Goal: Task Accomplishment & Management: Manage account settings

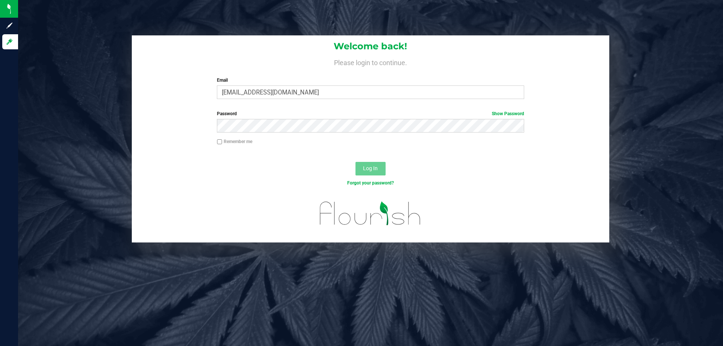
type input "[EMAIL_ADDRESS][DOMAIN_NAME]"
click at [356, 162] on button "Log In" at bounding box center [371, 169] width 30 height 14
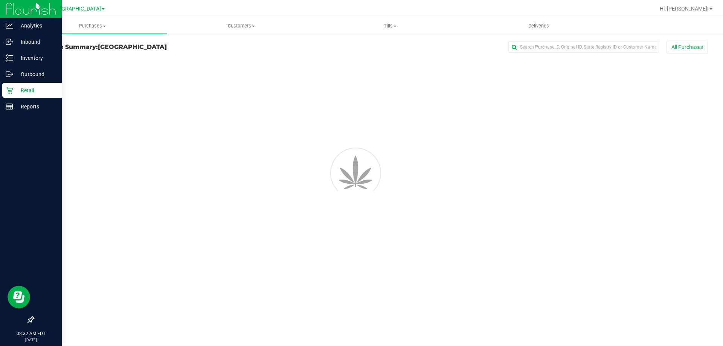
click at [34, 92] on p "Retail" at bounding box center [35, 90] width 45 height 9
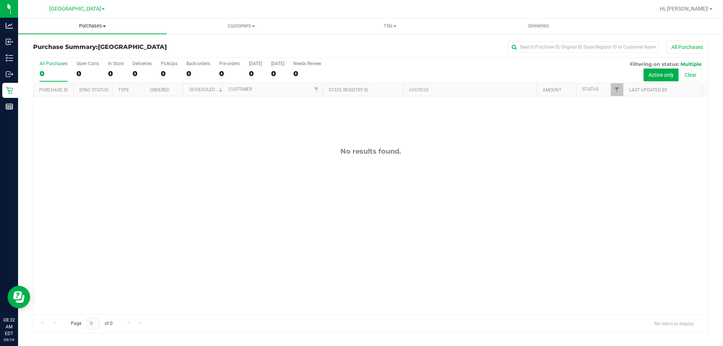
click at [93, 25] on span "Purchases" at bounding box center [92, 26] width 149 height 7
click at [64, 50] on li "Fulfillment" at bounding box center [92, 54] width 149 height 9
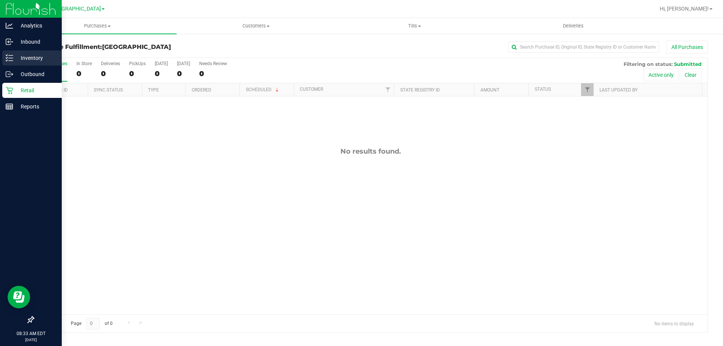
click at [15, 53] on p "Inventory" at bounding box center [35, 57] width 45 height 9
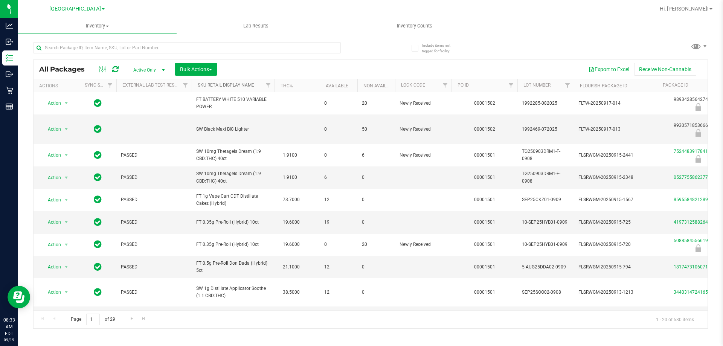
click at [222, 84] on link "Sku Retail Display Name" at bounding box center [226, 84] width 56 height 5
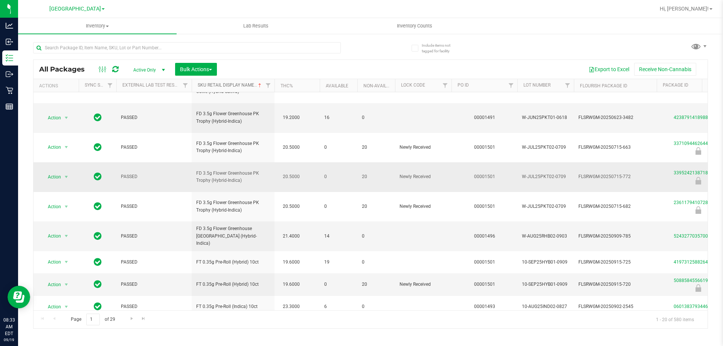
scroll to position [235, 0]
click at [135, 320] on link "Go to the next page" at bounding box center [131, 319] width 11 height 10
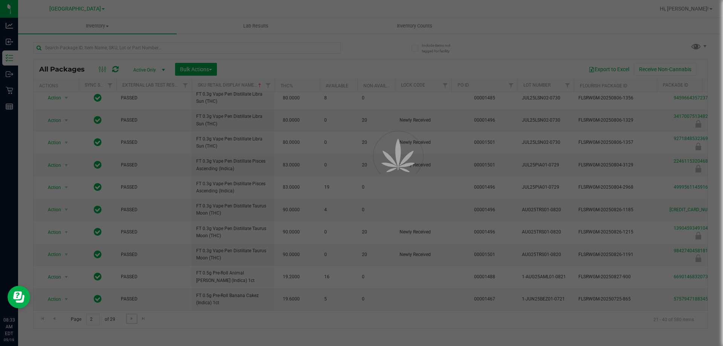
scroll to position [0, 0]
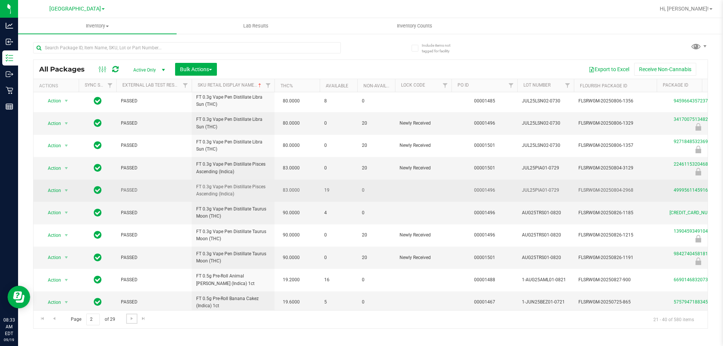
scroll to position [235, 0]
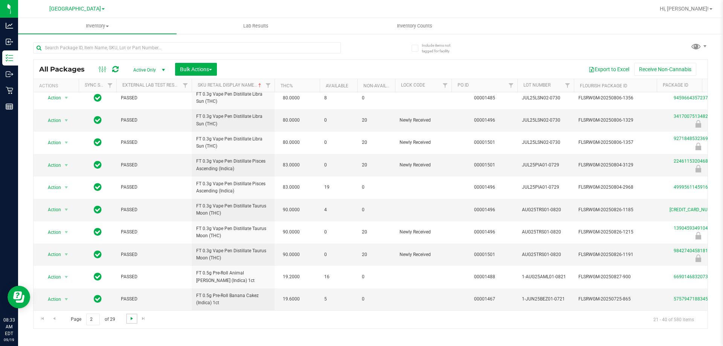
click at [134, 320] on span "Go to the next page" at bounding box center [132, 319] width 6 height 6
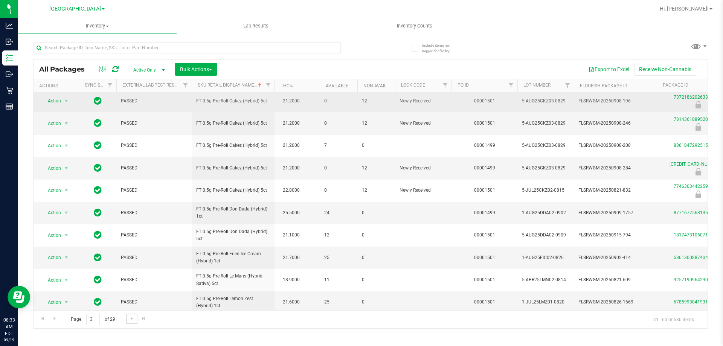
scroll to position [235, 0]
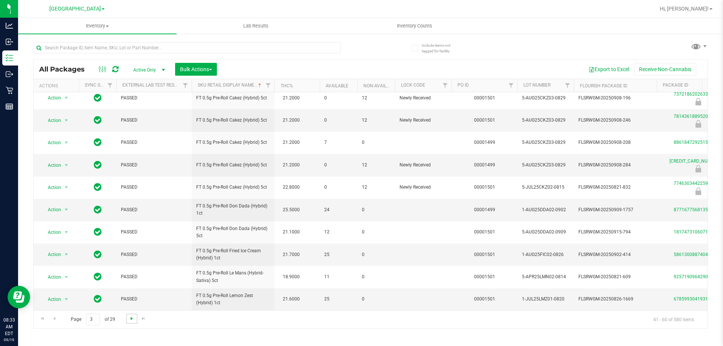
click at [132, 316] on span "Go to the next page" at bounding box center [132, 319] width 6 height 6
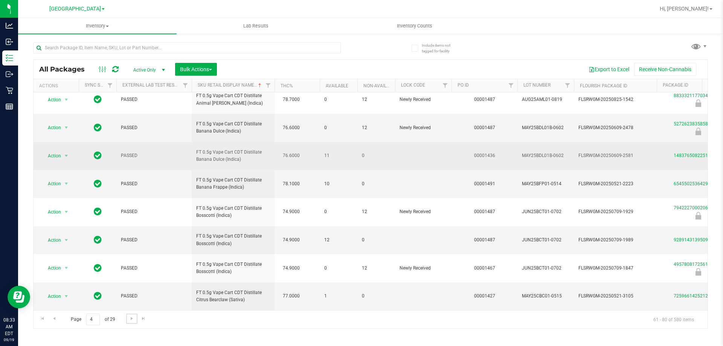
scroll to position [304, 0]
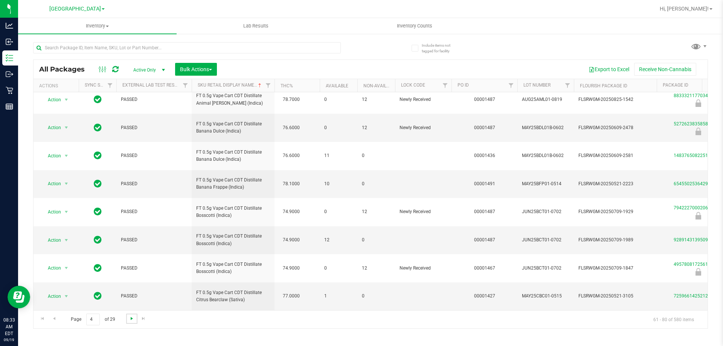
click at [132, 321] on span "Go to the next page" at bounding box center [132, 319] width 6 height 6
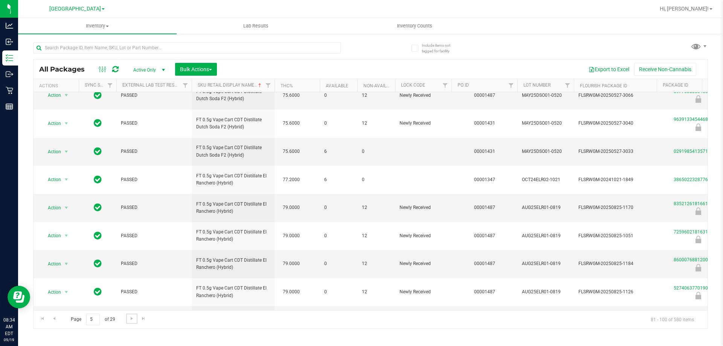
scroll to position [349, 0]
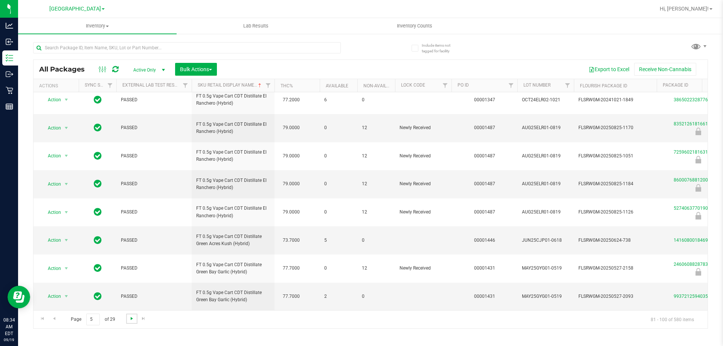
click at [129, 316] on span "Go to the next page" at bounding box center [132, 319] width 6 height 6
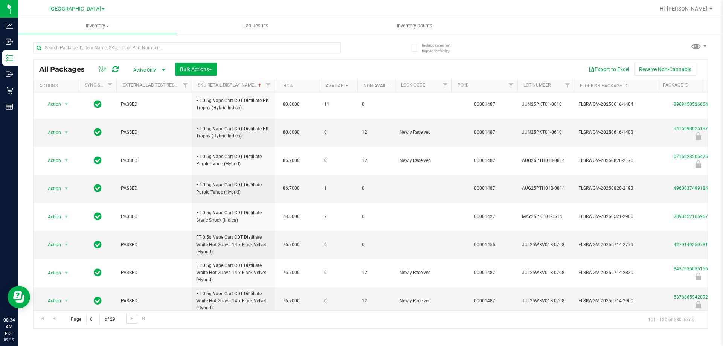
scroll to position [301, 0]
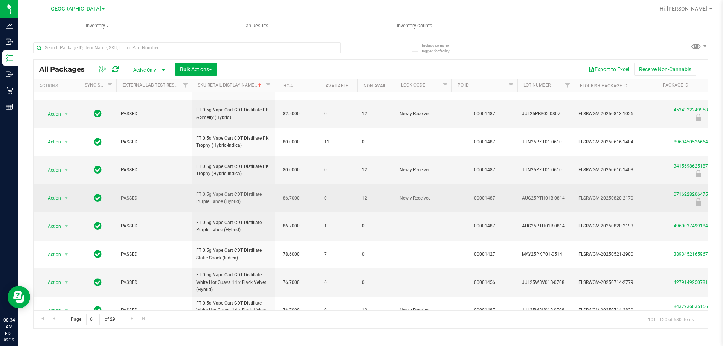
drag, startPoint x: 226, startPoint y: 203, endPoint x: 225, endPoint y: 195, distance: 7.6
click at [225, 195] on span "FT 0.5g Vape Cart CDT Distillate Purple Tahoe (Hybrid)" at bounding box center [233, 198] width 74 height 14
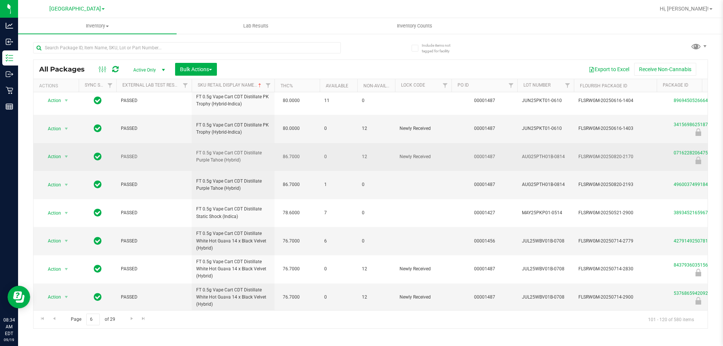
scroll to position [349, 0]
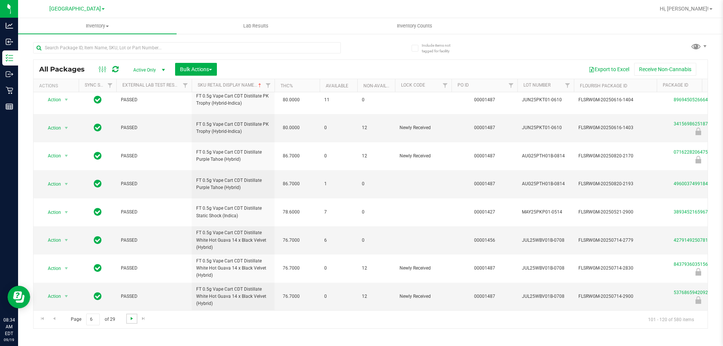
click at [131, 318] on span "Go to the next page" at bounding box center [132, 319] width 6 height 6
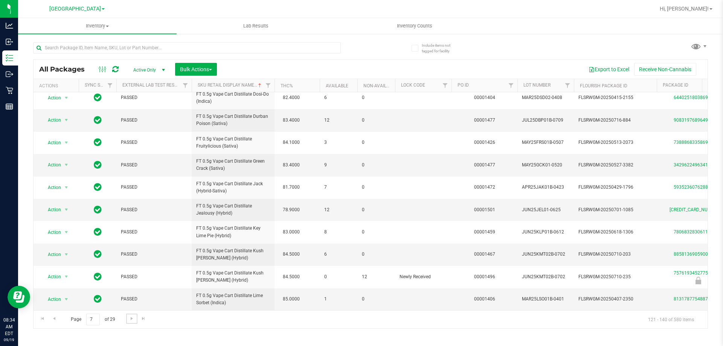
scroll to position [232, 0]
click at [131, 319] on span "Go to the next page" at bounding box center [132, 319] width 6 height 6
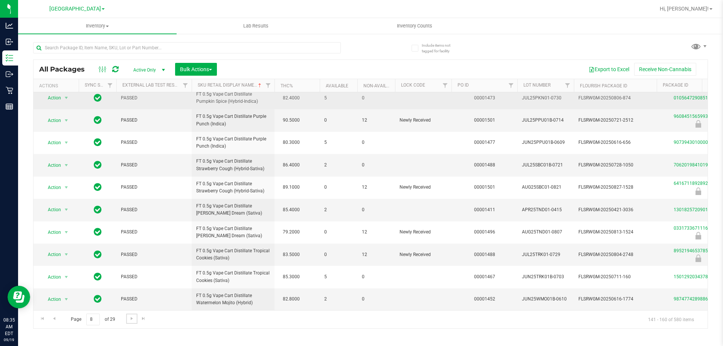
scroll to position [242, 0]
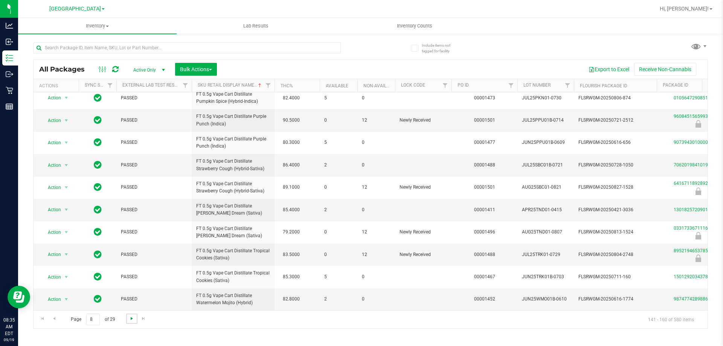
click at [129, 318] on span "Go to the next page" at bounding box center [132, 319] width 6 height 6
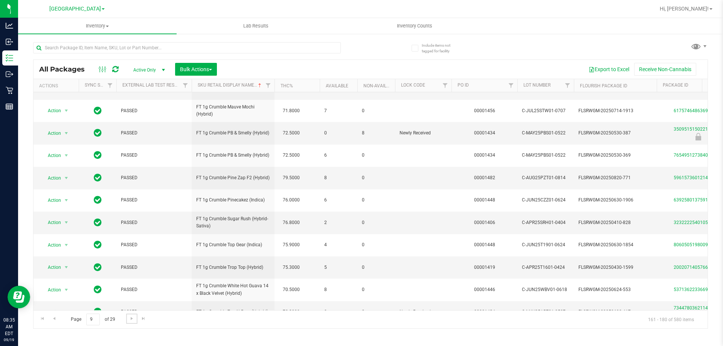
scroll to position [235, 0]
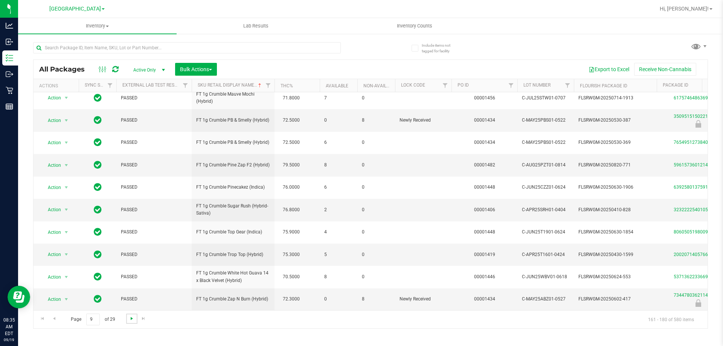
click at [133, 318] on span "Go to the next page" at bounding box center [132, 319] width 6 height 6
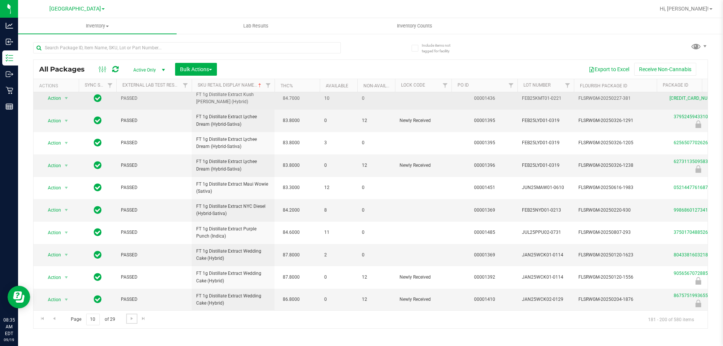
scroll to position [235, 0]
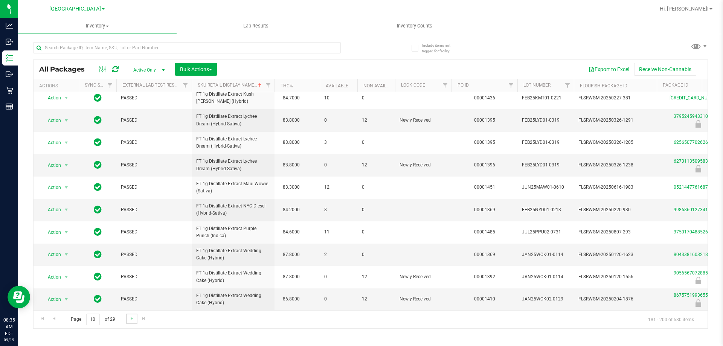
click at [127, 320] on link "Go to the next page" at bounding box center [131, 319] width 11 height 10
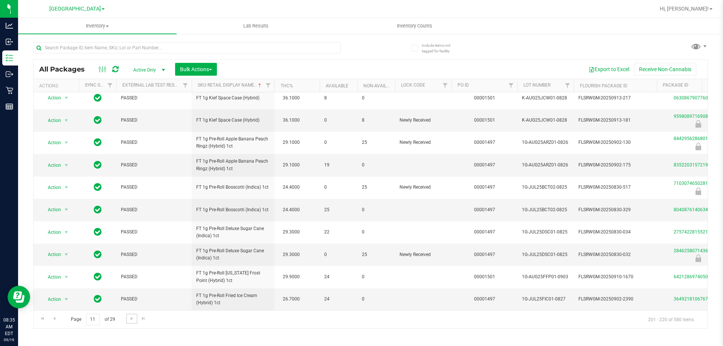
scroll to position [235, 0]
click at [129, 316] on span "Go to the next page" at bounding box center [132, 319] width 6 height 6
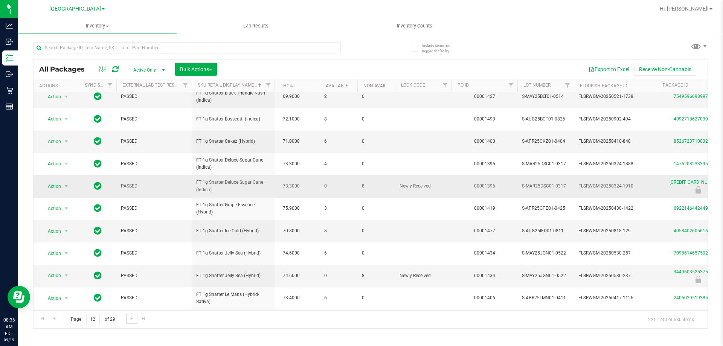
scroll to position [235, 0]
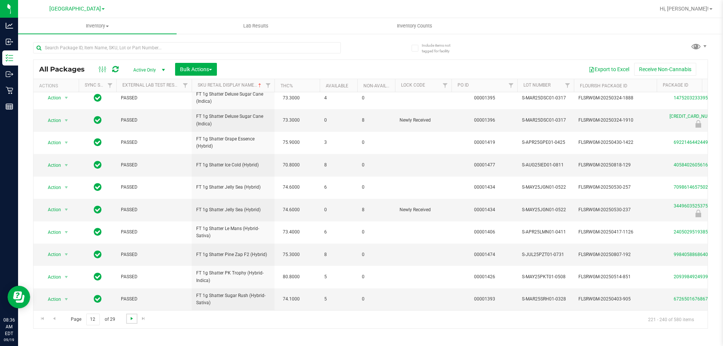
click at [130, 319] on span "Go to the next page" at bounding box center [132, 319] width 6 height 6
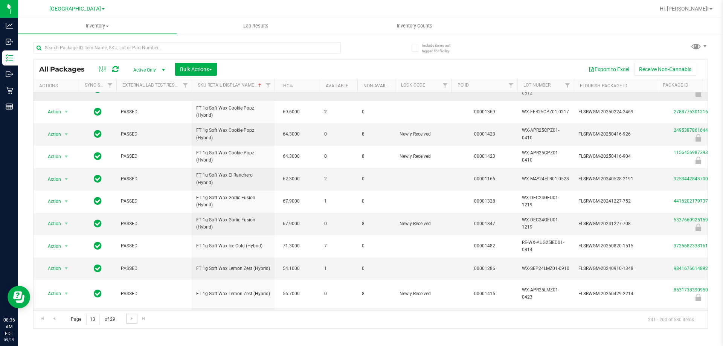
scroll to position [235, 0]
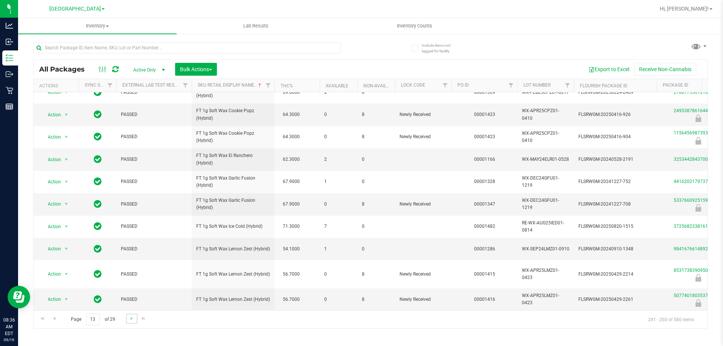
click at [127, 319] on link "Go to the next page" at bounding box center [131, 319] width 11 height 10
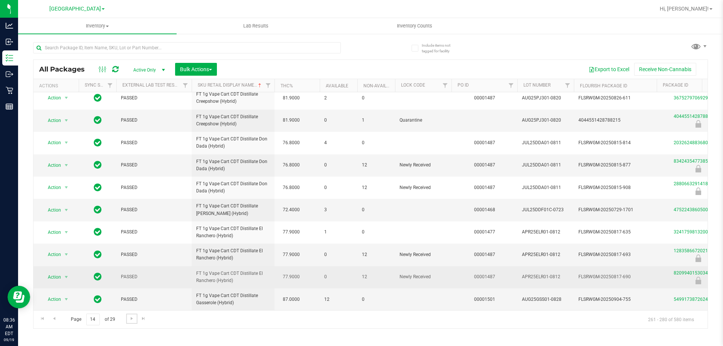
scroll to position [269, 0]
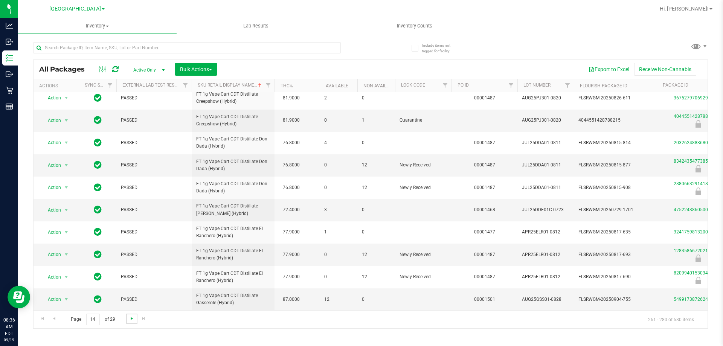
click at [129, 318] on span "Go to the next page" at bounding box center [132, 319] width 6 height 6
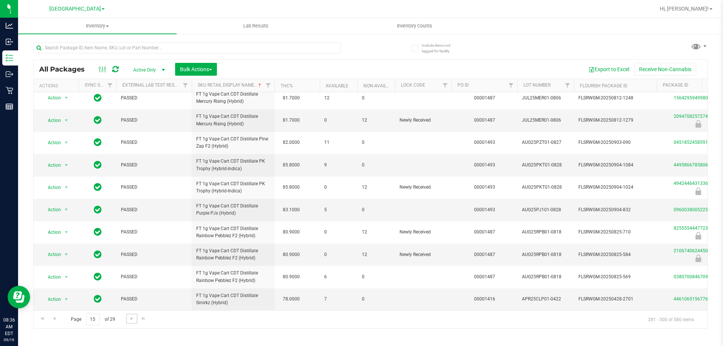
scroll to position [315, 0]
click at [134, 319] on span "Go to the next page" at bounding box center [132, 319] width 6 height 6
click at [131, 321] on span "Go to the next page" at bounding box center [132, 319] width 6 height 6
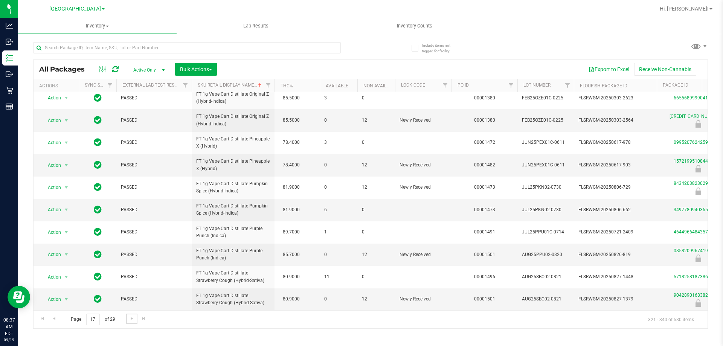
scroll to position [235, 0]
click at [129, 317] on span "Go to the next page" at bounding box center [132, 319] width 6 height 6
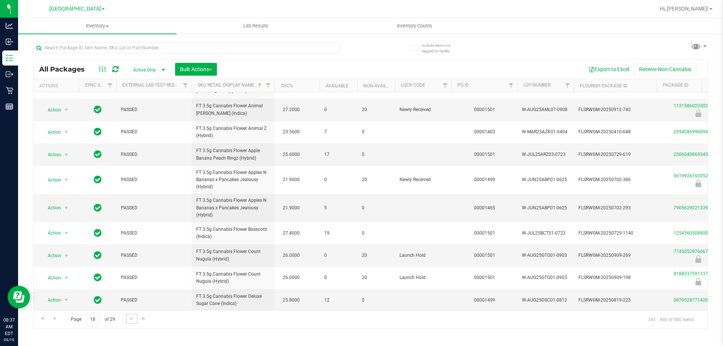
scroll to position [246, 0]
click at [133, 317] on span "Go to the next page" at bounding box center [132, 319] width 6 height 6
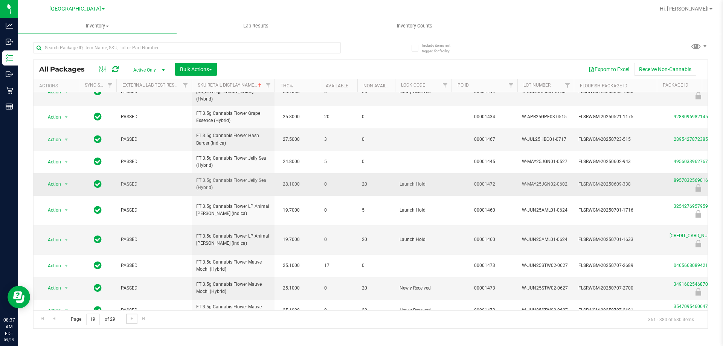
scroll to position [235, 0]
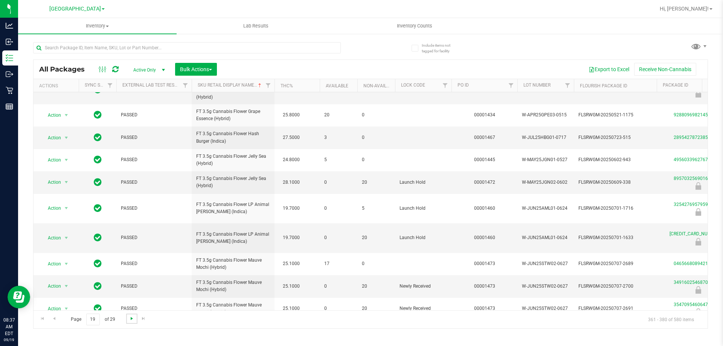
click at [133, 318] on span "Go to the next page" at bounding box center [132, 319] width 6 height 6
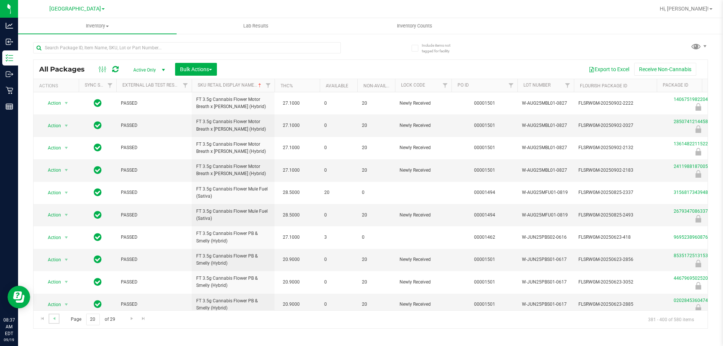
click at [57, 316] on link "Go to the previous page" at bounding box center [54, 319] width 11 height 10
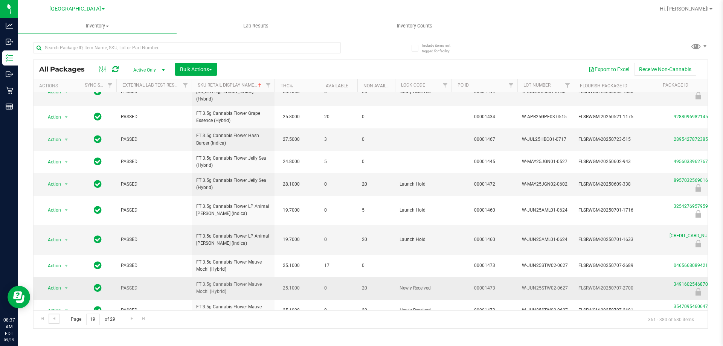
scroll to position [235, 0]
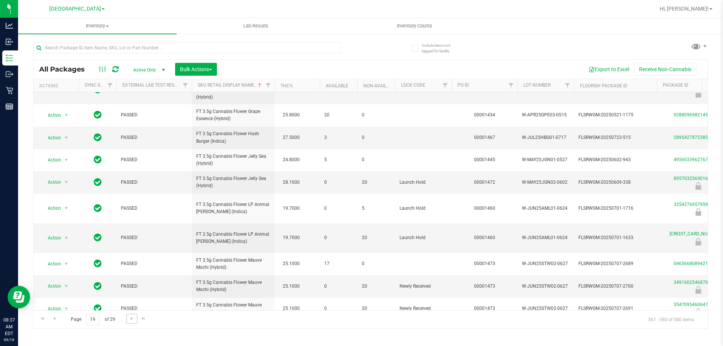
click at [128, 317] on link "Go to the next page" at bounding box center [131, 319] width 11 height 10
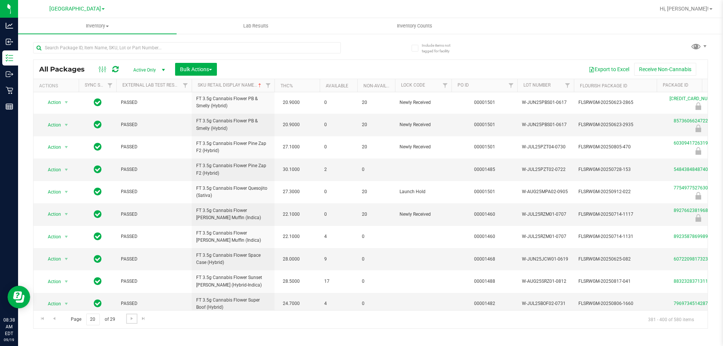
scroll to position [235, 0]
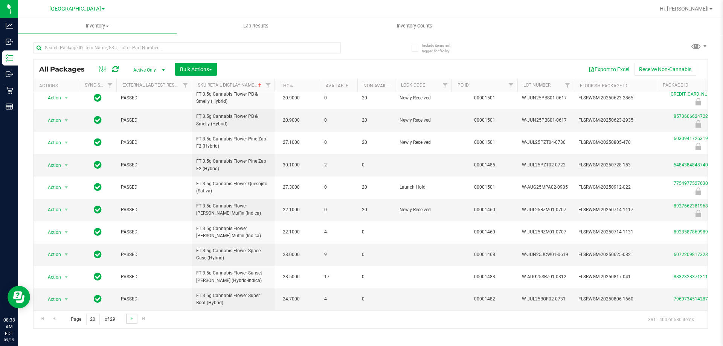
click at [127, 316] on link "Go to the next page" at bounding box center [131, 319] width 11 height 10
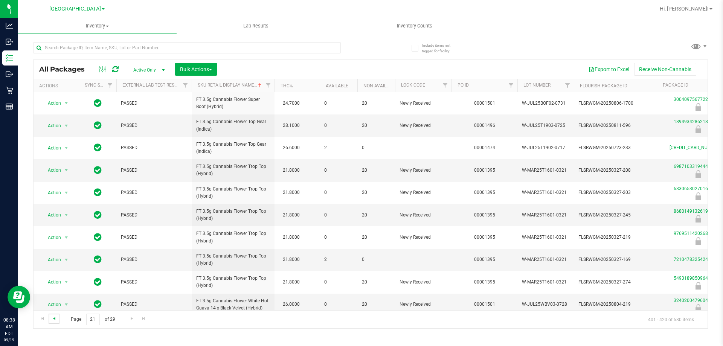
click at [52, 318] on span "Go to the previous page" at bounding box center [54, 319] width 6 height 6
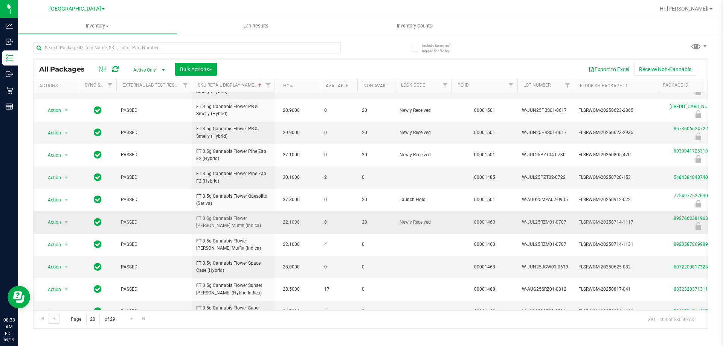
scroll to position [235, 0]
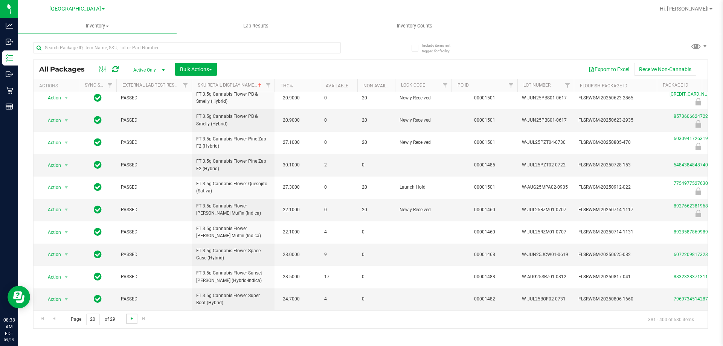
click at [129, 316] on span "Go to the next page" at bounding box center [132, 319] width 6 height 6
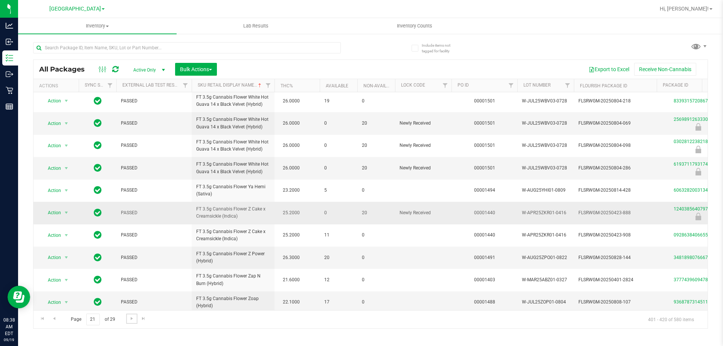
scroll to position [235, 0]
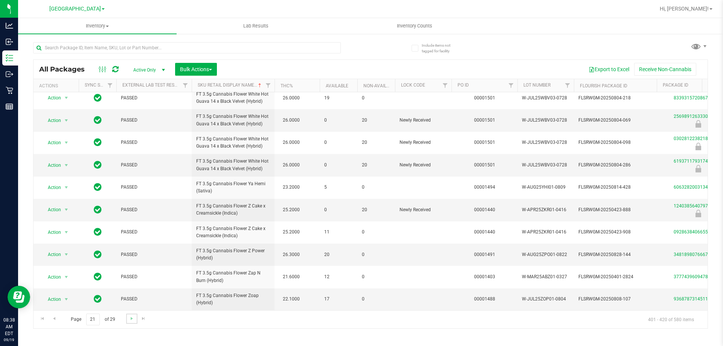
click at [132, 315] on link "Go to the next page" at bounding box center [131, 319] width 11 height 10
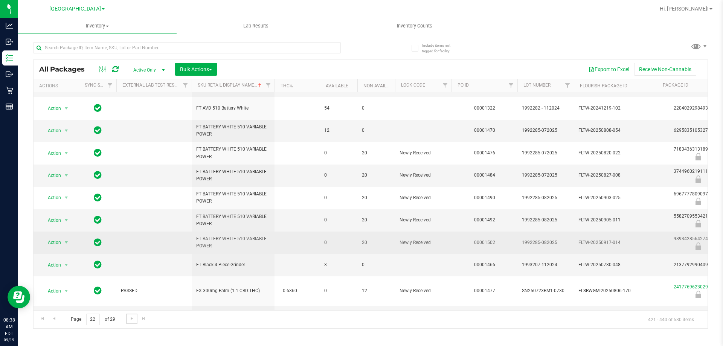
scroll to position [240, 0]
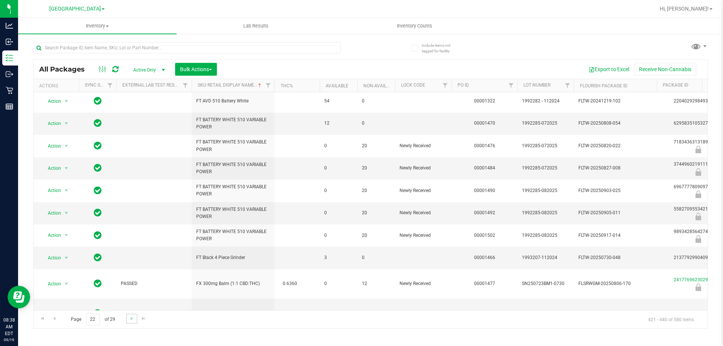
click at [128, 322] on link "Go to the next page" at bounding box center [131, 319] width 11 height 10
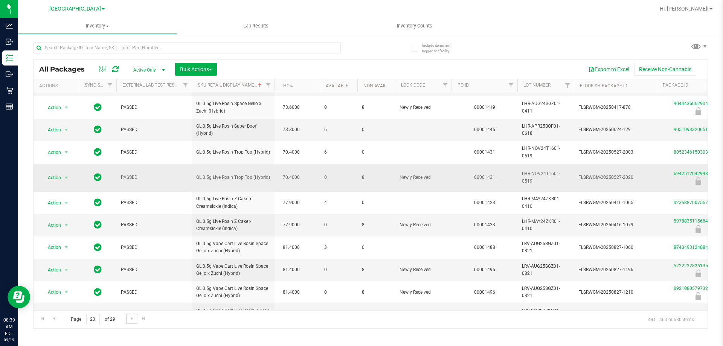
scroll to position [235, 0]
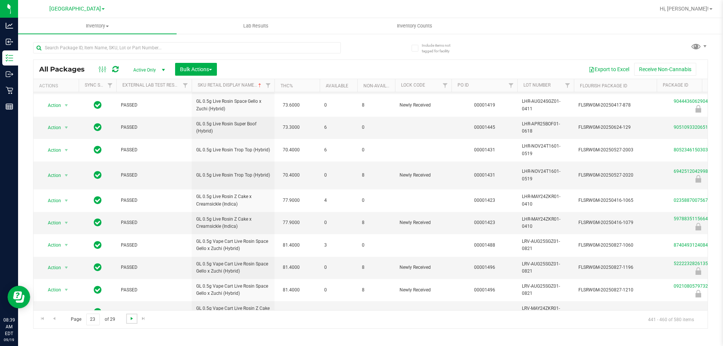
click at [131, 321] on span "Go to the next page" at bounding box center [132, 319] width 6 height 6
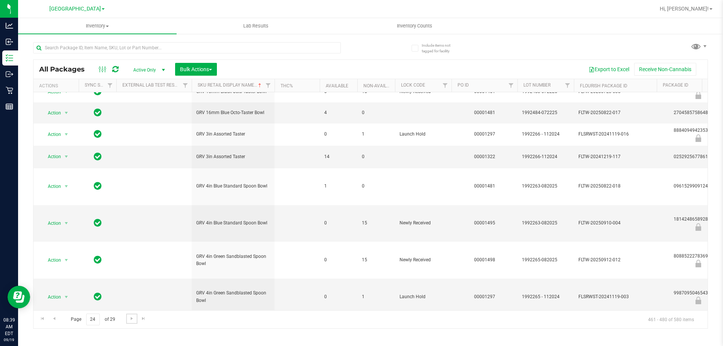
scroll to position [332, 0]
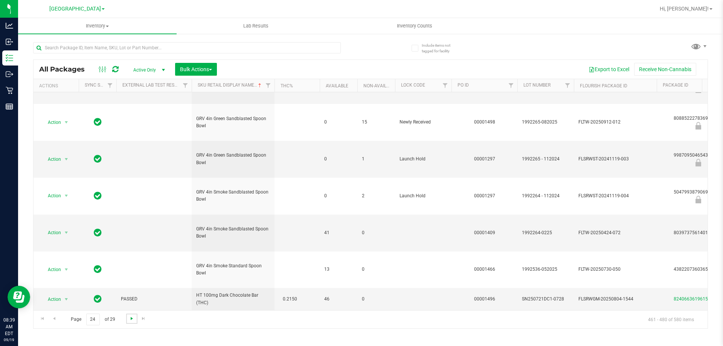
click at [132, 318] on span "Go to the next page" at bounding box center [132, 319] width 6 height 6
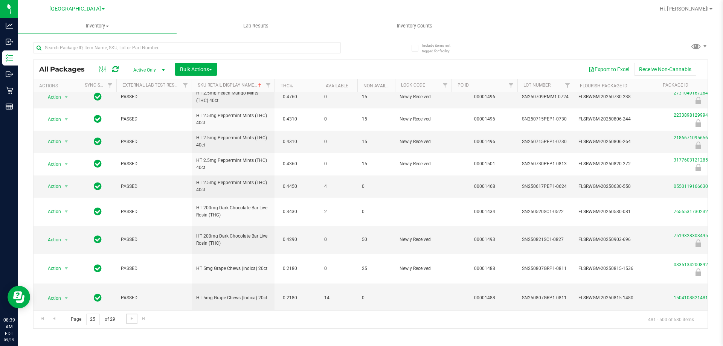
scroll to position [287, 0]
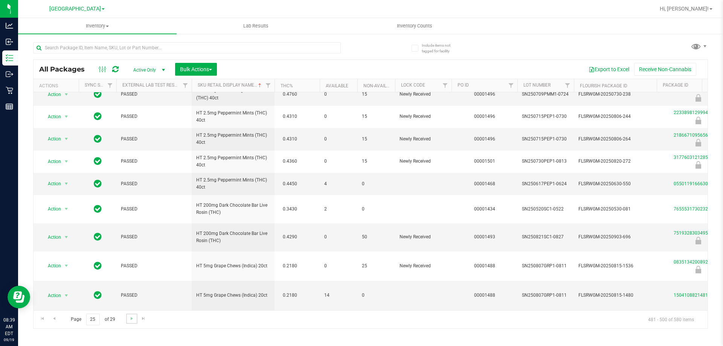
click at [128, 319] on link "Go to the next page" at bounding box center [131, 319] width 11 height 10
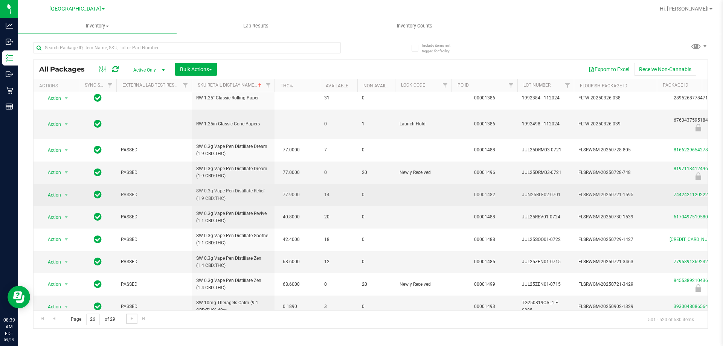
scroll to position [284, 0]
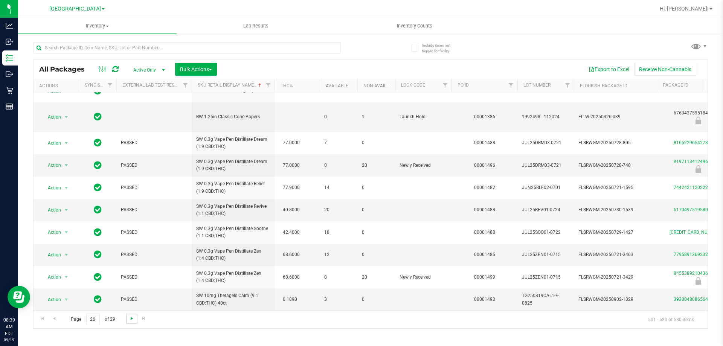
click at [129, 319] on span "Go to the next page" at bounding box center [132, 319] width 6 height 6
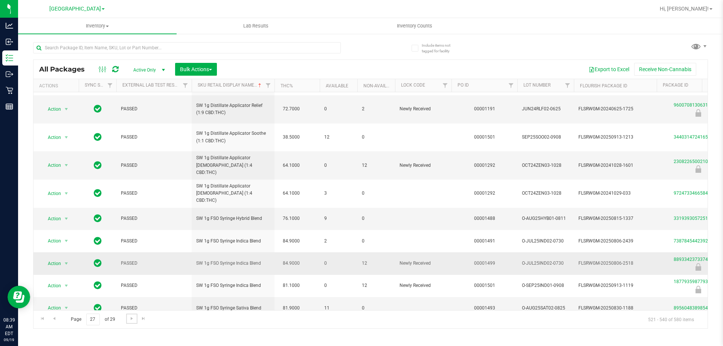
scroll to position [263, 0]
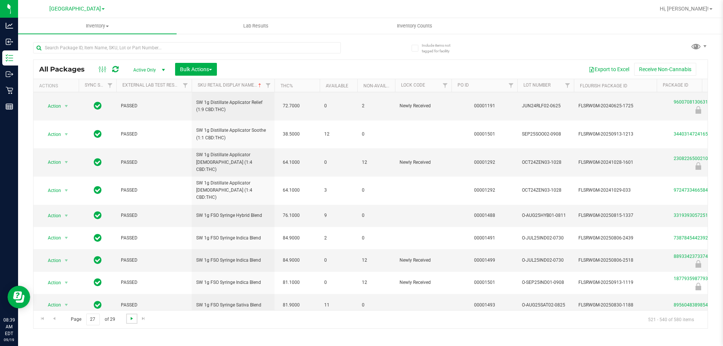
click at [129, 318] on span "Go to the next page" at bounding box center [132, 319] width 6 height 6
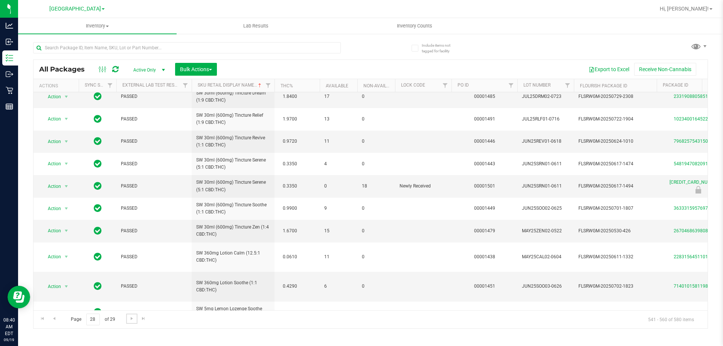
scroll to position [252, 0]
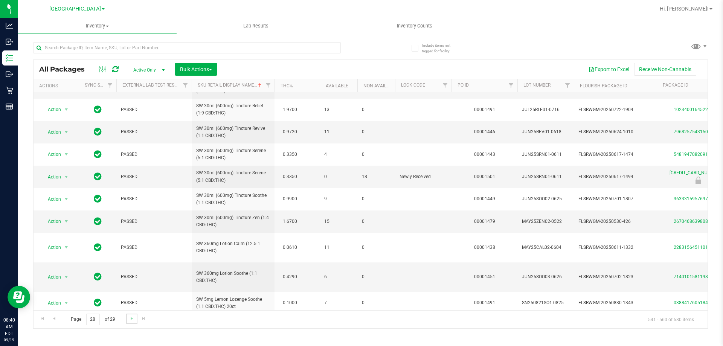
click at [130, 314] on link "Go to the next page" at bounding box center [131, 319] width 11 height 10
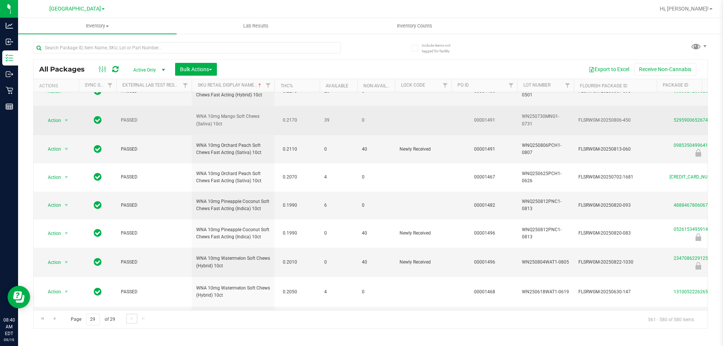
scroll to position [360, 0]
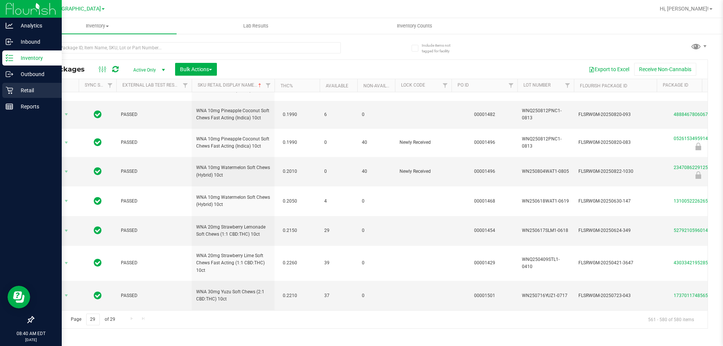
click at [8, 95] on div "Retail" at bounding box center [32, 90] width 60 height 15
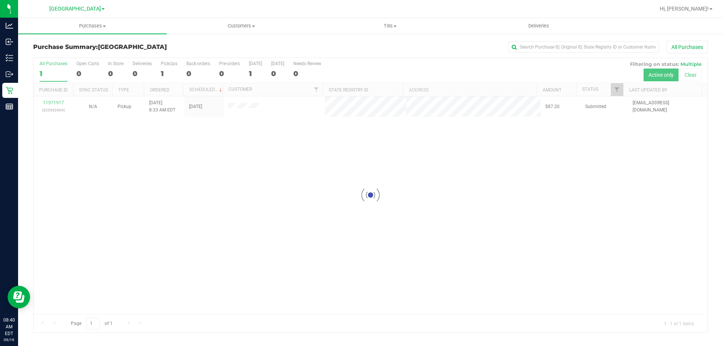
click at [55, 103] on div at bounding box center [371, 195] width 674 height 275
click at [55, 103] on link "11971917" at bounding box center [53, 102] width 21 height 5
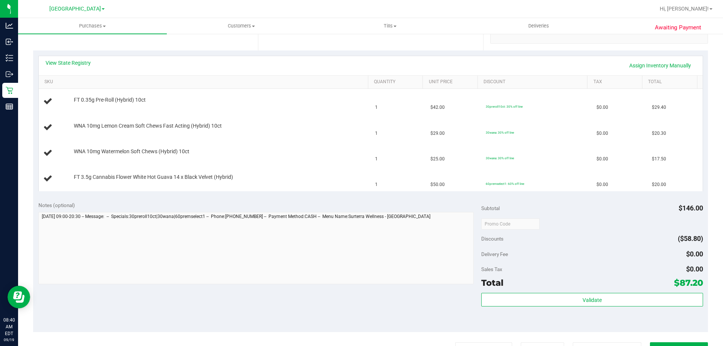
scroll to position [113, 0]
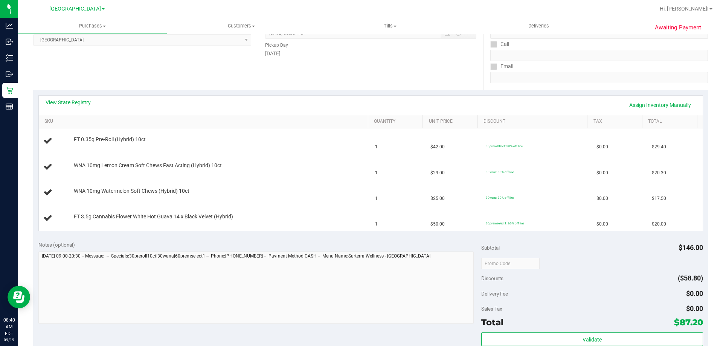
click at [85, 103] on link "View State Registry" at bounding box center [68, 103] width 45 height 8
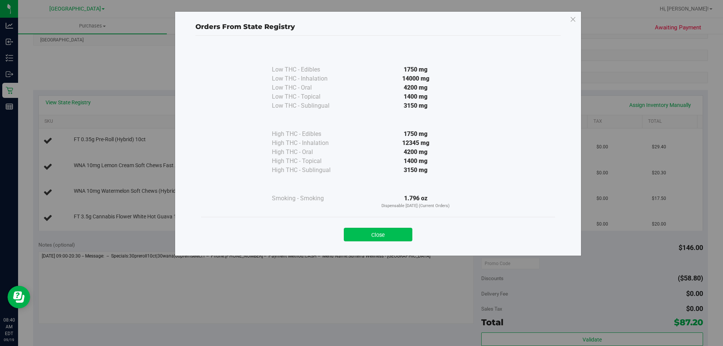
click at [382, 232] on button "Close" at bounding box center [378, 235] width 69 height 14
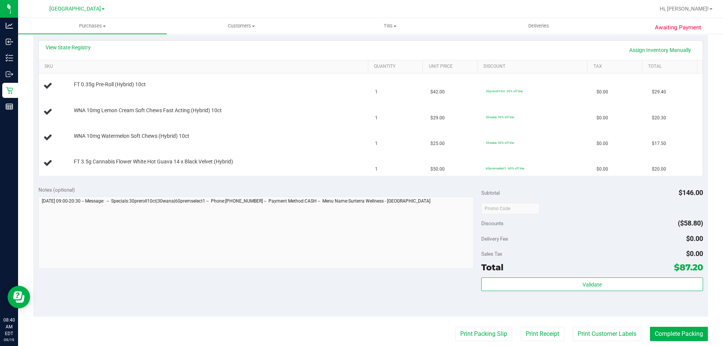
scroll to position [226, 0]
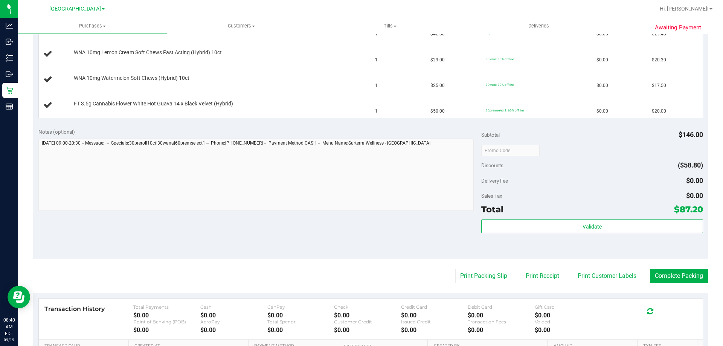
drag, startPoint x: 459, startPoint y: 259, endPoint x: 462, endPoint y: 264, distance: 5.7
click at [461, 262] on purchase-details "Back Edit Purchase Cancel Purchase View Profile # 11971917 BioTrack ID: - Submi…" at bounding box center [370, 125] width 675 height 620
click at [468, 272] on button "Print Packing Slip" at bounding box center [483, 276] width 57 height 14
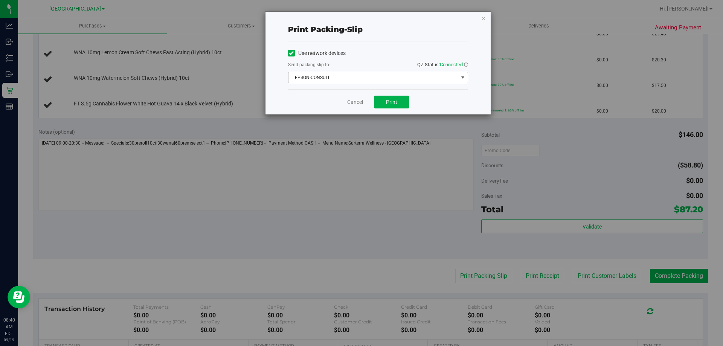
click at [340, 76] on span "EPSON-CONSULT" at bounding box center [373, 77] width 170 height 11
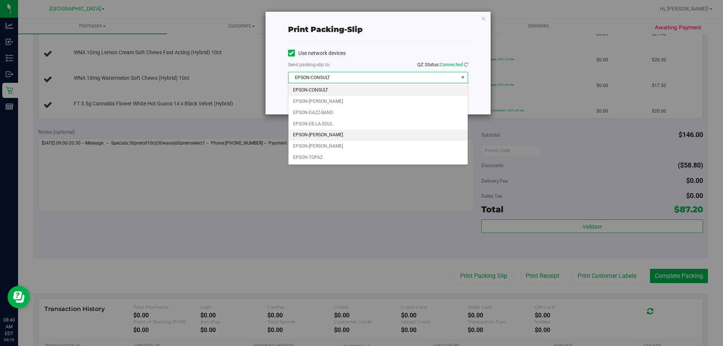
click at [336, 130] on li "EPSON-[PERSON_NAME]" at bounding box center [377, 135] width 179 height 11
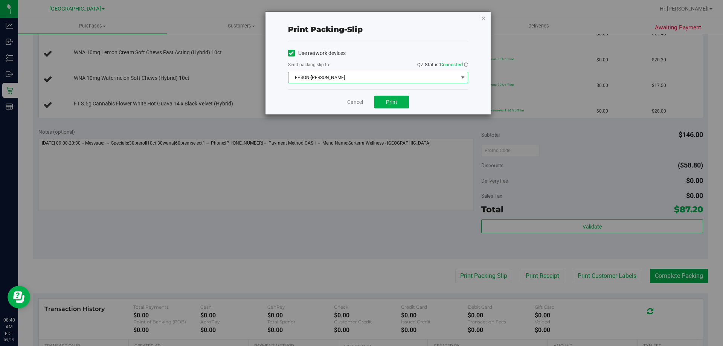
click at [383, 108] on div "Cancel Print" at bounding box center [378, 101] width 180 height 25
click at [389, 104] on span "Print" at bounding box center [391, 102] width 11 height 6
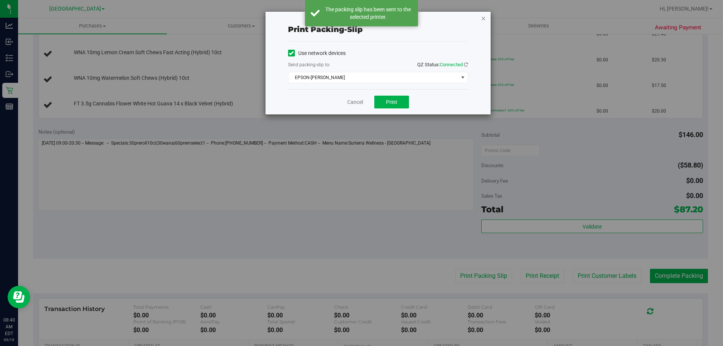
click at [485, 18] on icon "button" at bounding box center [483, 18] width 5 height 9
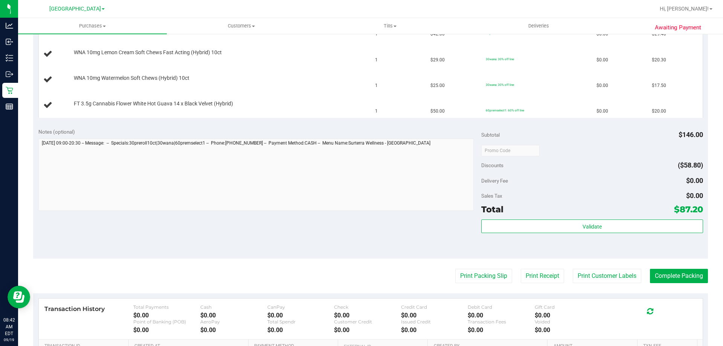
click at [455, 269] on button "Print Packing Slip" at bounding box center [483, 276] width 57 height 14
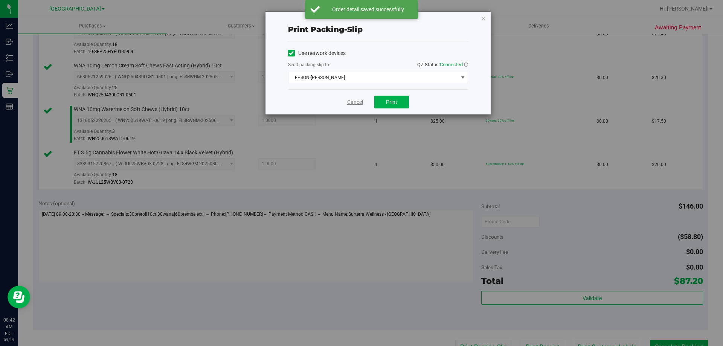
click at [356, 101] on link "Cancel" at bounding box center [355, 102] width 16 height 8
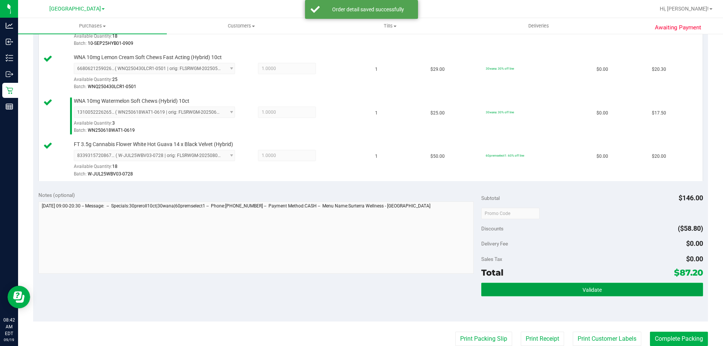
click at [583, 288] on span "Validate" at bounding box center [592, 290] width 19 height 6
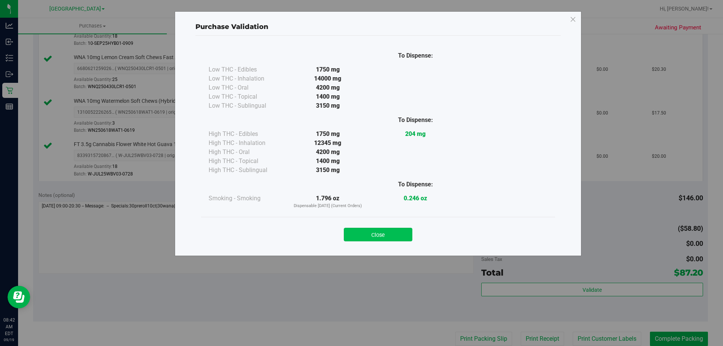
click at [372, 232] on button "Close" at bounding box center [378, 235] width 69 height 14
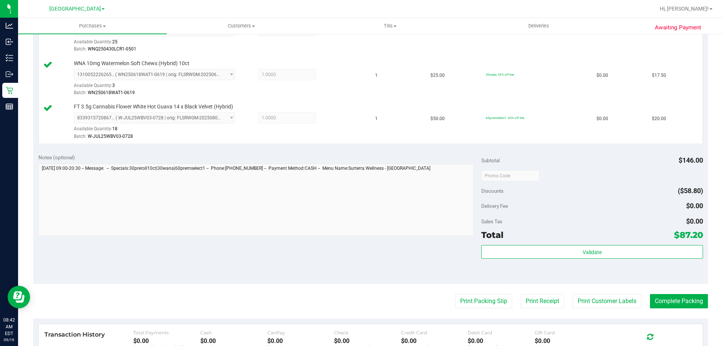
scroll to position [385, 0]
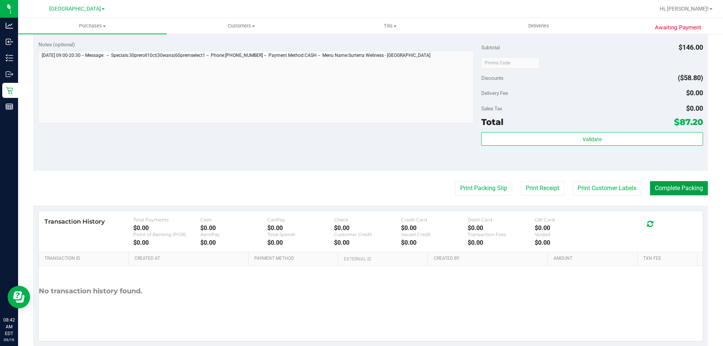
click at [674, 187] on button "Complete Packing" at bounding box center [679, 188] width 58 height 14
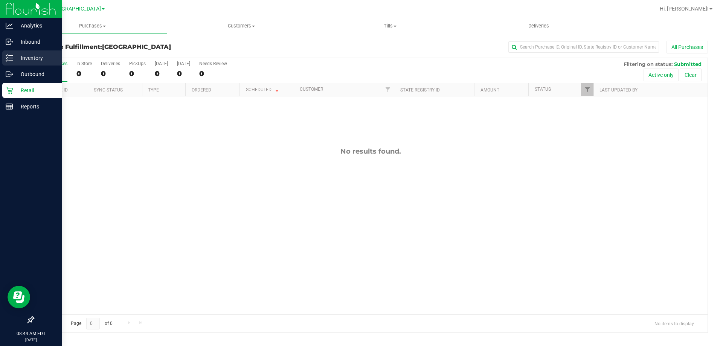
click at [2, 60] on link "Inventory" at bounding box center [31, 58] width 62 height 16
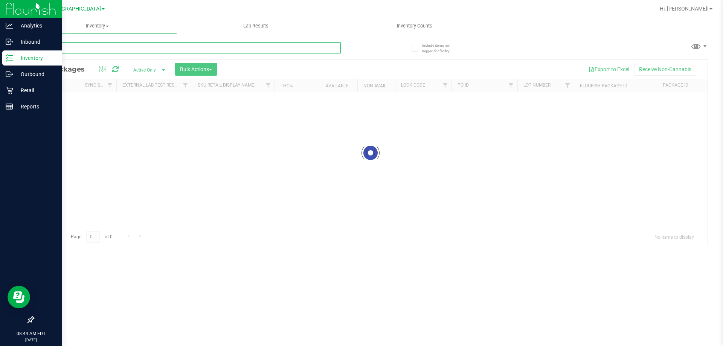
click at [63, 44] on input "text" at bounding box center [187, 47] width 308 height 11
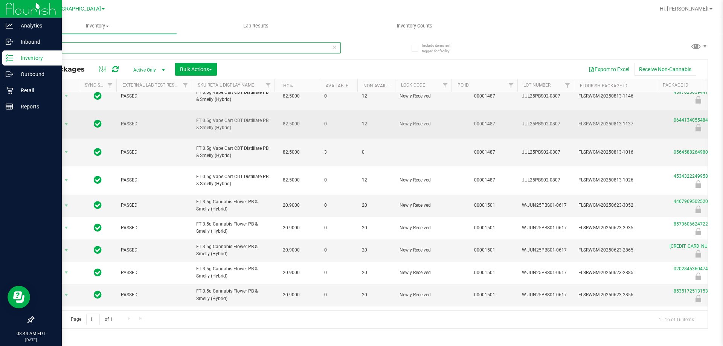
scroll to position [113, 0]
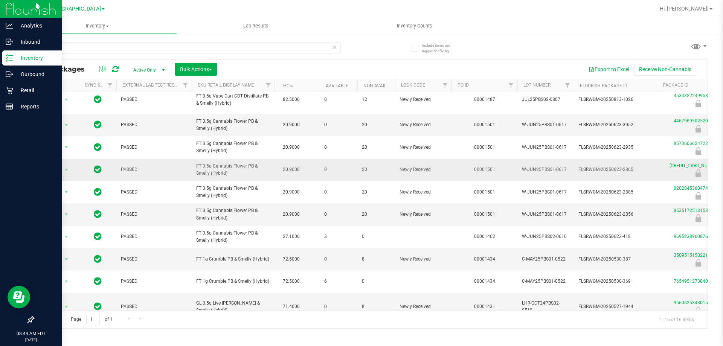
drag, startPoint x: 228, startPoint y: 173, endPoint x: 189, endPoint y: 164, distance: 39.6
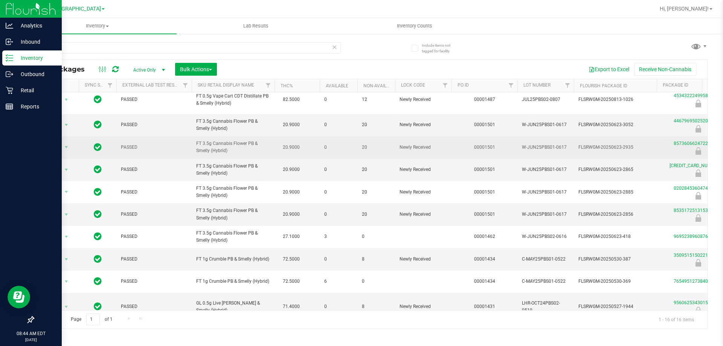
copy tr "FT 3.5g Cannabis Flower PB & Smelly (Hybrid)"
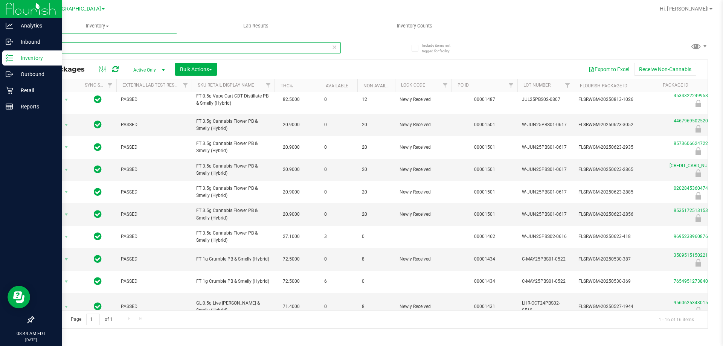
click at [79, 53] on input "pbs" at bounding box center [187, 47] width 308 height 11
click at [79, 48] on input "pbs" at bounding box center [187, 47] width 308 height 11
paste input "FT 3.5g Cannabis Flower PB & Smelly (Hybrid)"
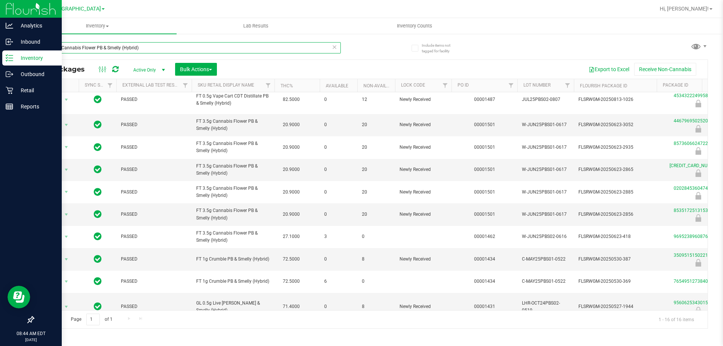
type input "FT 3.5g Cannabis Flower PB & Smelly (Hybrid)"
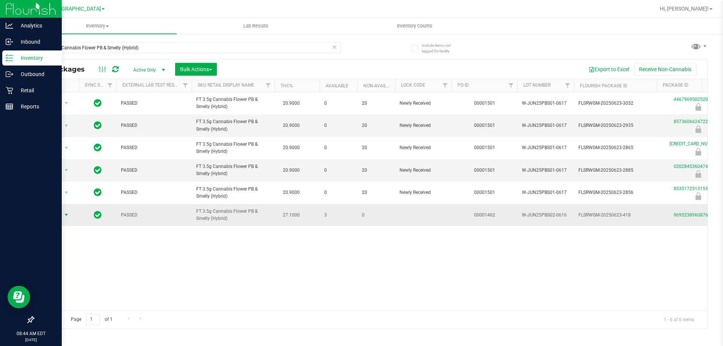
click at [58, 218] on span "Action" at bounding box center [51, 215] width 20 height 11
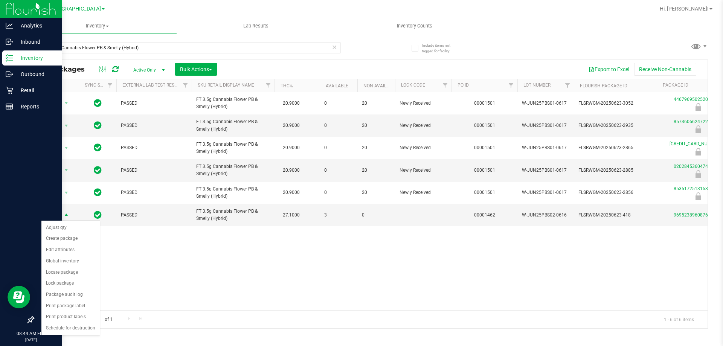
click at [319, 285] on div "Action Action Edit attributes Global inventory Locate package Package audit log…" at bounding box center [371, 201] width 674 height 218
